Goal: Information Seeking & Learning: Learn about a topic

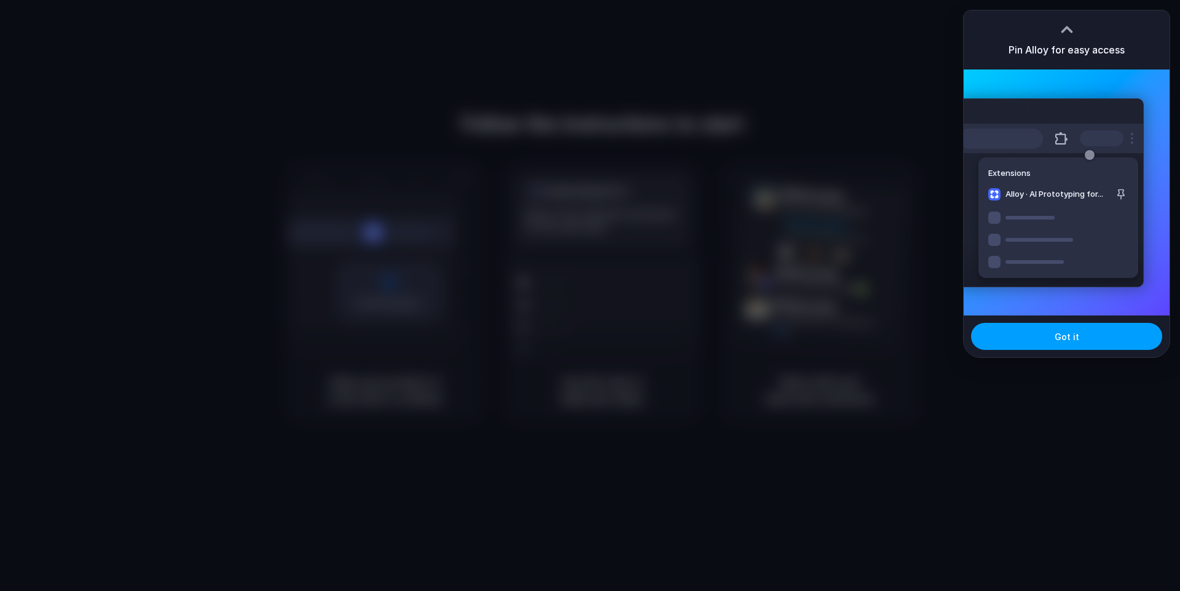
click at [1060, 344] on button "Got it" at bounding box center [1066, 336] width 191 height 27
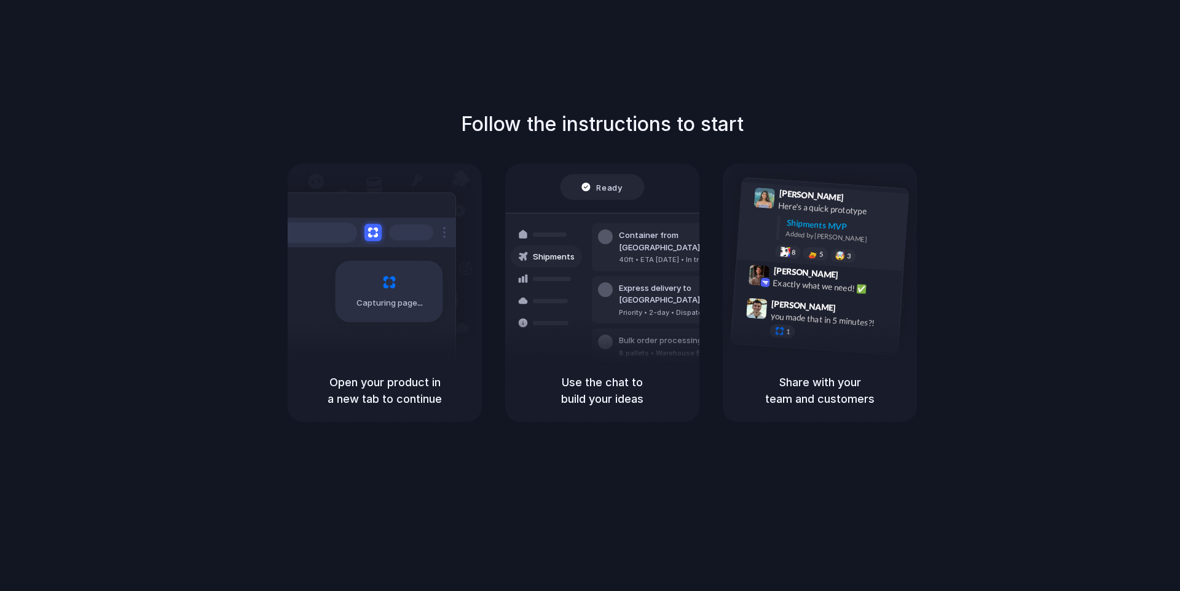
click at [813, 200] on div "Here's a quick prototype" at bounding box center [839, 209] width 123 height 21
click at [823, 370] on div "Share with your team and customers" at bounding box center [820, 390] width 194 height 63
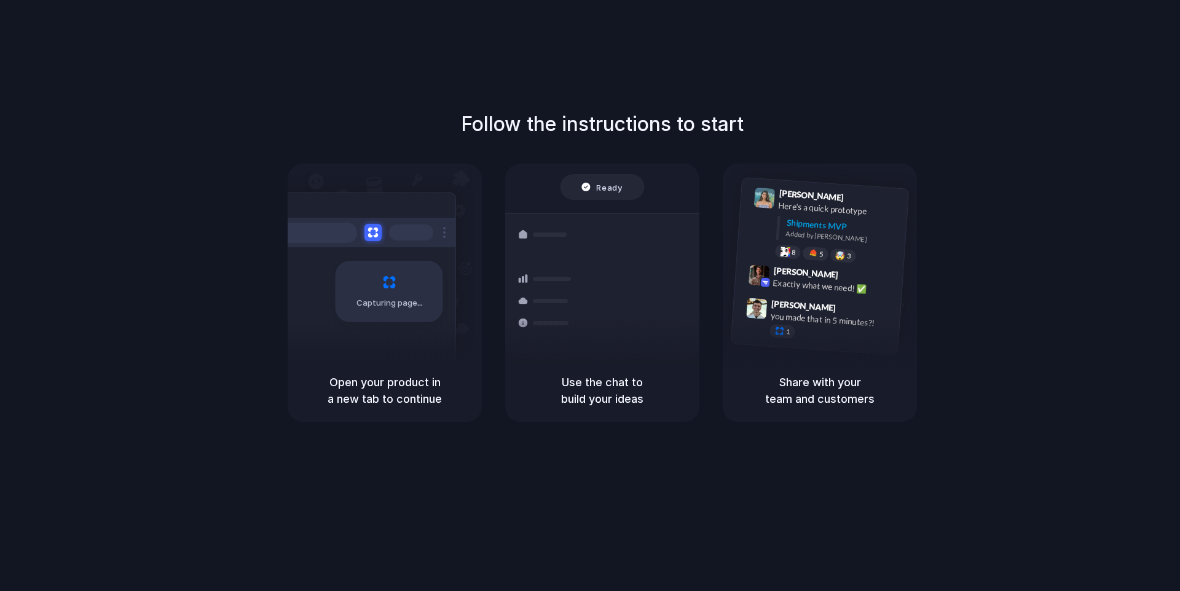
click at [576, 378] on div "Use the chat to build your ideas" at bounding box center [602, 390] width 194 height 63
click at [385, 394] on h5 "Open your product in a new tab to continue" at bounding box center [384, 390] width 165 height 33
